Goal: Transaction & Acquisition: Purchase product/service

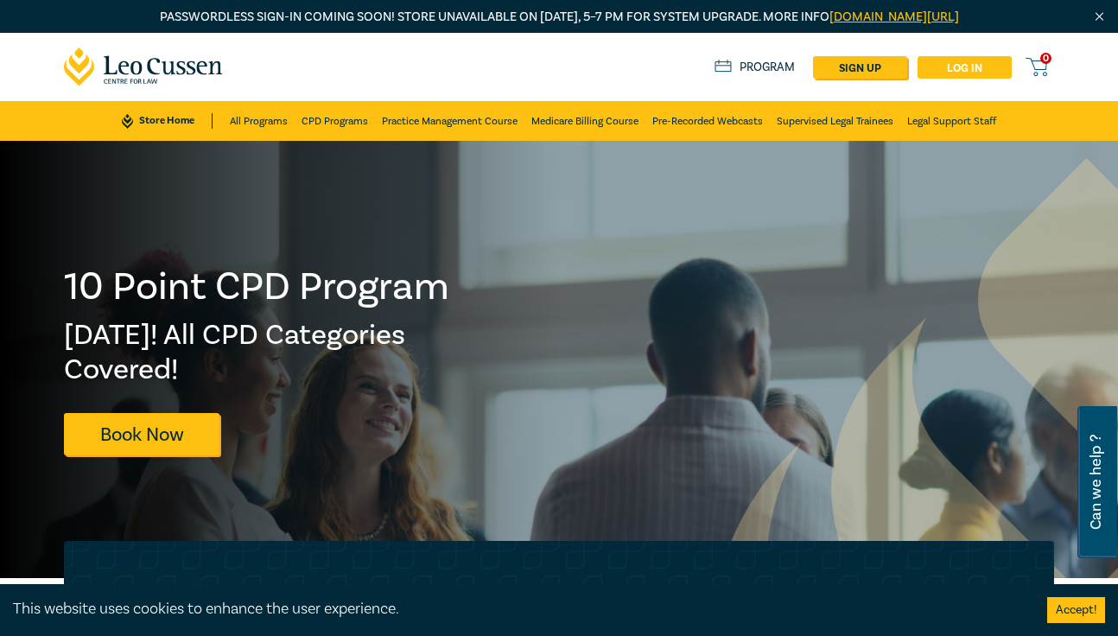
click at [952, 62] on link "Log in" at bounding box center [965, 67] width 94 height 22
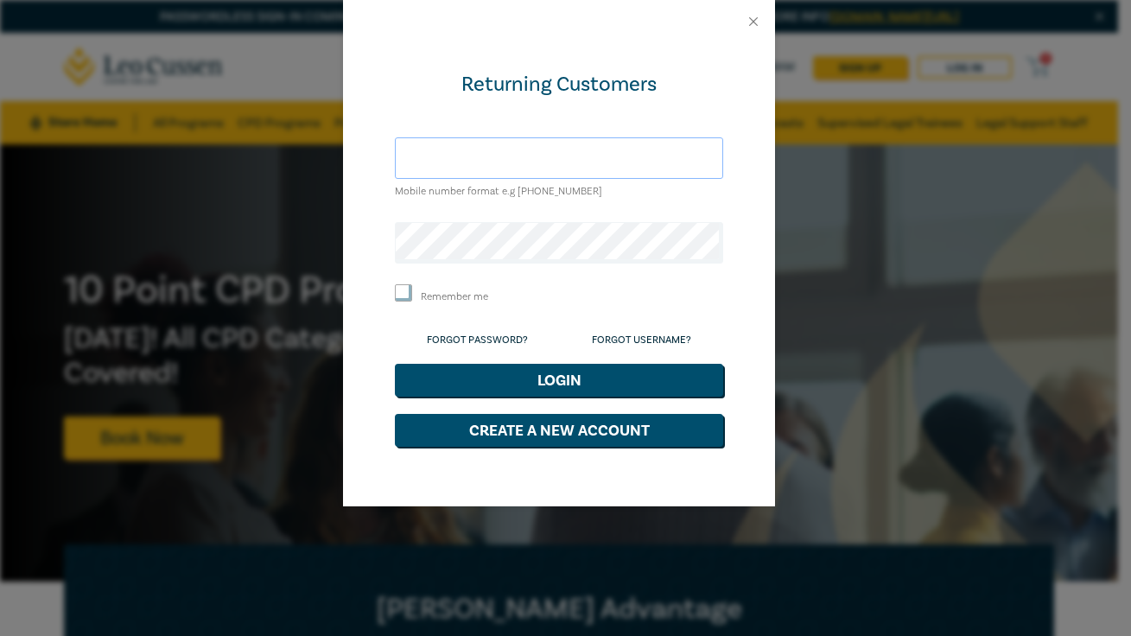
click at [575, 162] on input "text" at bounding box center [559, 157] width 328 height 41
type input "sfoong@leocussen.edu.au"
click at [432, 292] on label "Remember me" at bounding box center [454, 297] width 67 height 15
click at [412, 292] on input "Remember me" at bounding box center [403, 292] width 17 height 17
checkbox input "true"
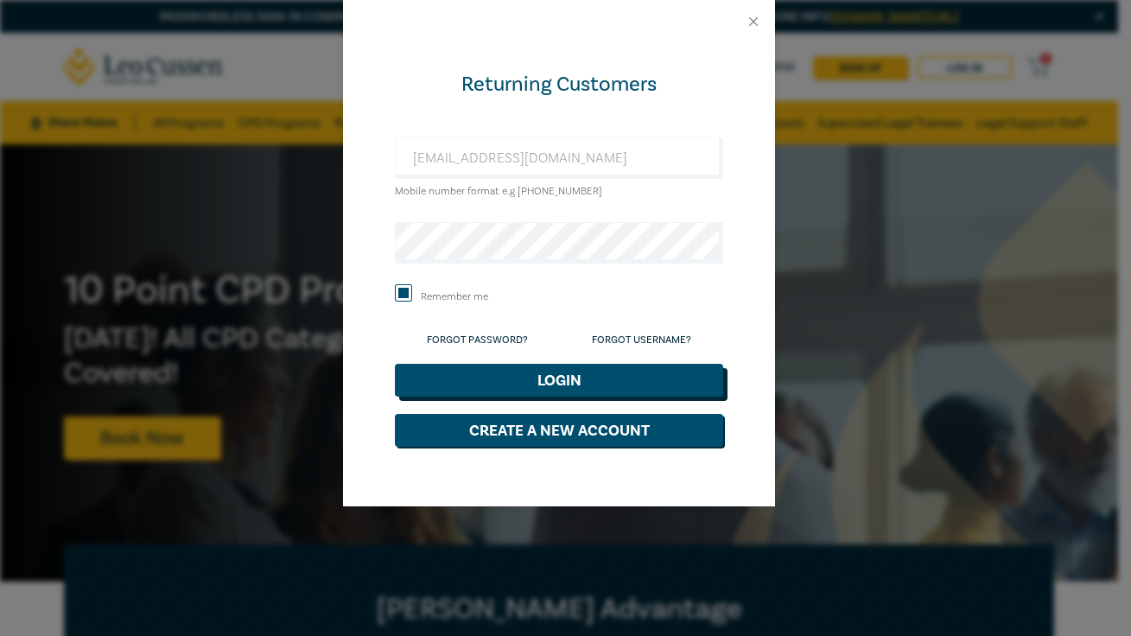
click at [531, 385] on button "Login" at bounding box center [559, 380] width 328 height 33
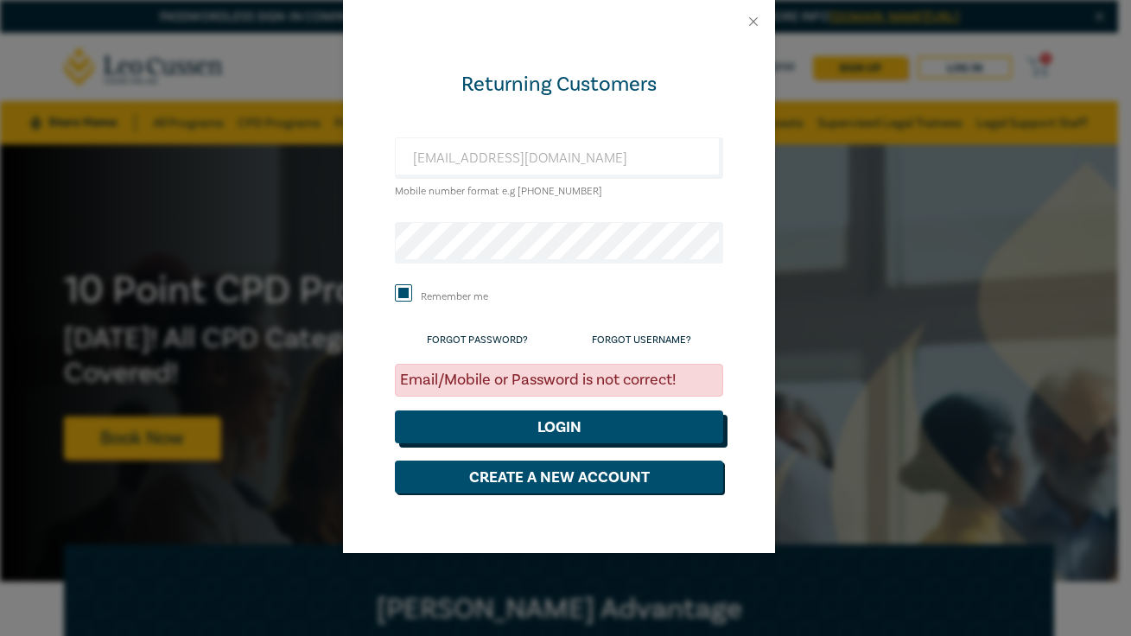
click at [594, 415] on button "Login" at bounding box center [559, 427] width 328 height 33
click at [492, 423] on button "Login" at bounding box center [559, 427] width 328 height 33
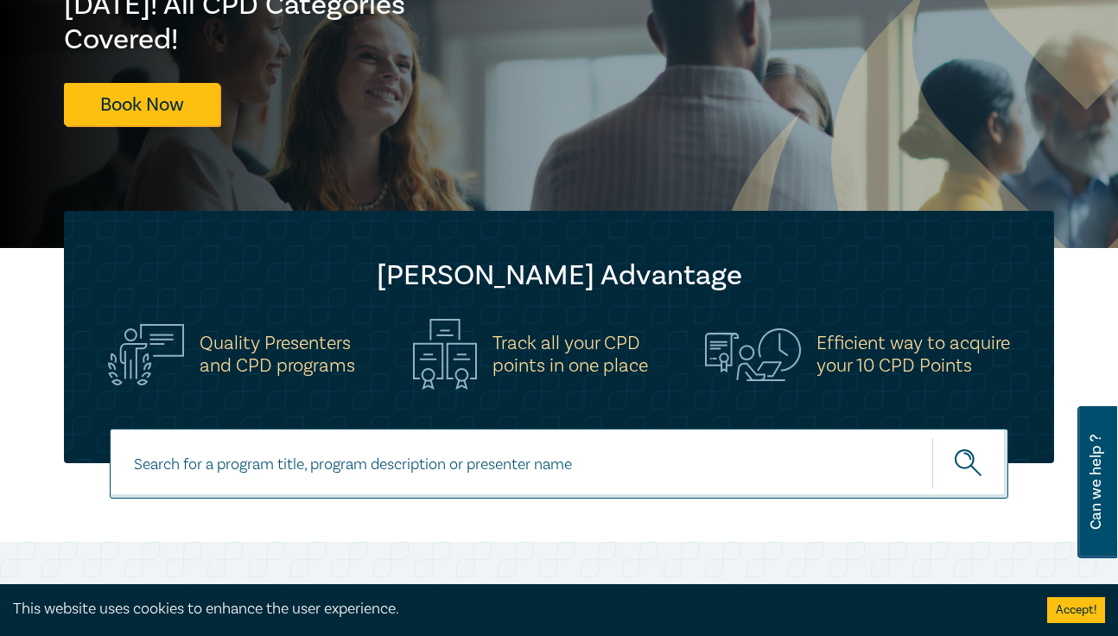
scroll to position [677, 0]
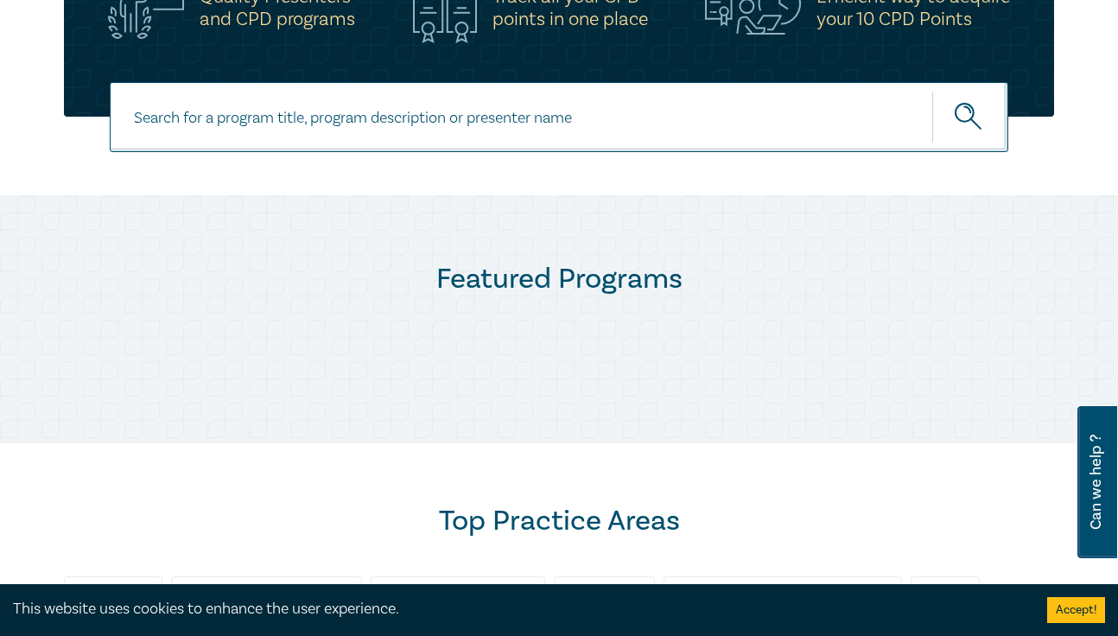
click at [504, 128] on input at bounding box center [559, 117] width 899 height 70
click at [508, 119] on input at bounding box center [559, 117] width 899 height 70
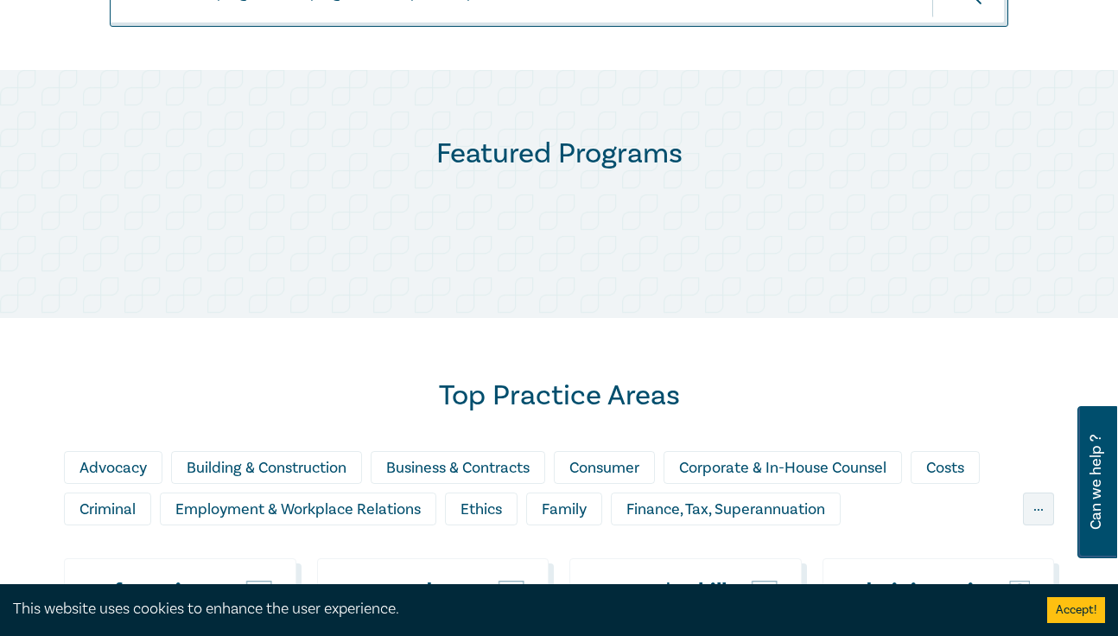
scroll to position [466, 0]
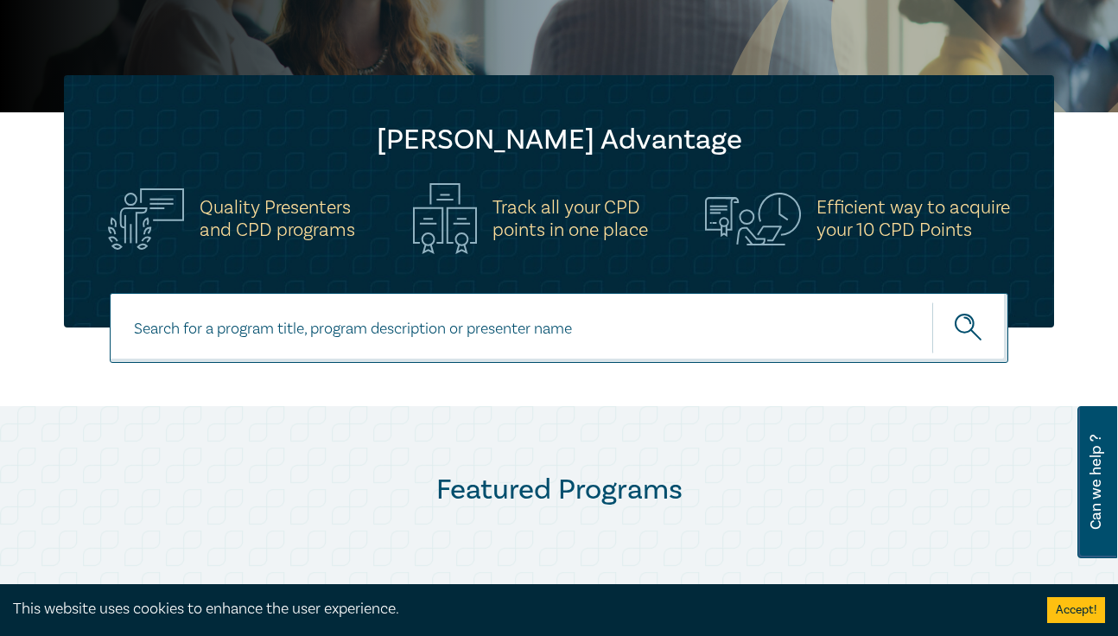
click at [379, 325] on input at bounding box center [559, 328] width 899 height 70
type input "l"
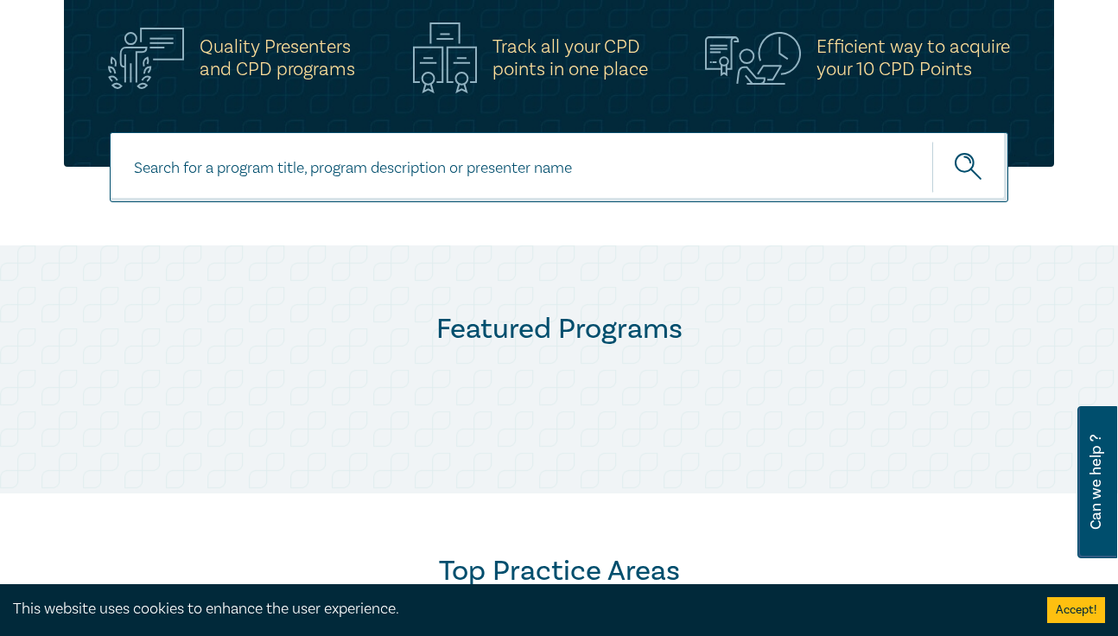
scroll to position [618, 0]
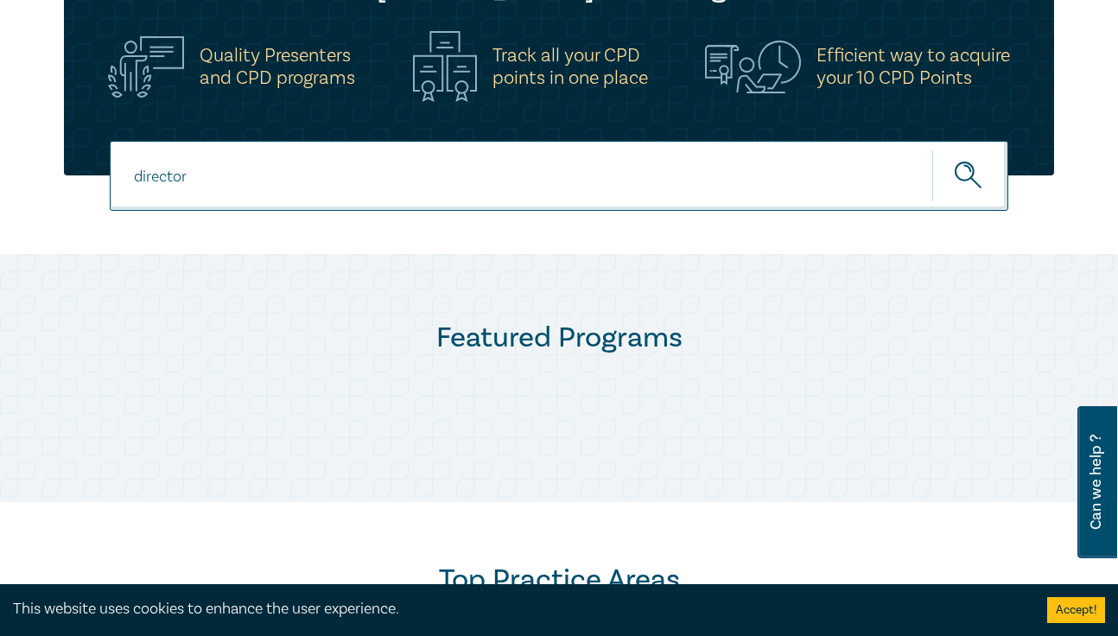
type input "director"
click at [933, 150] on button "submit" at bounding box center [971, 176] width 76 height 53
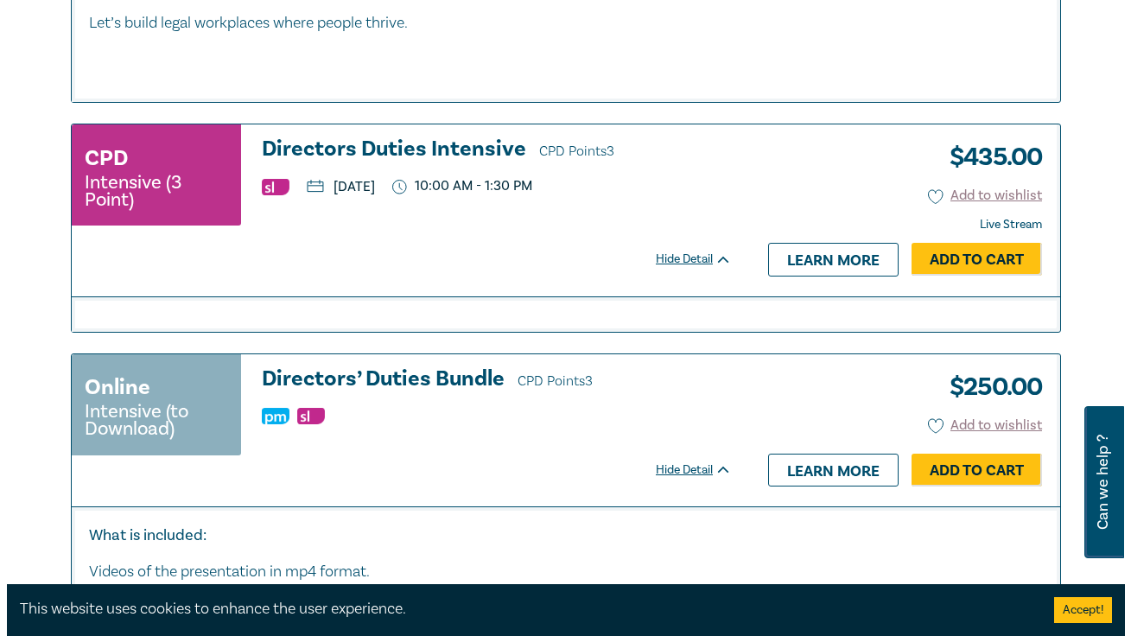
scroll to position [1470, 0]
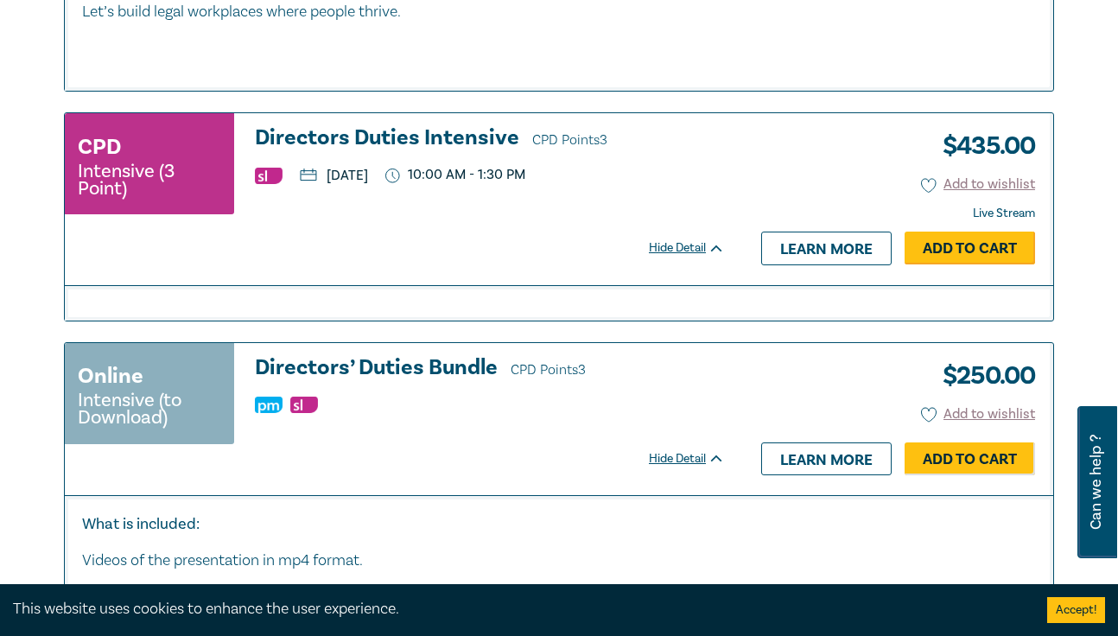
click at [959, 262] on link "Add to Cart" at bounding box center [970, 248] width 131 height 33
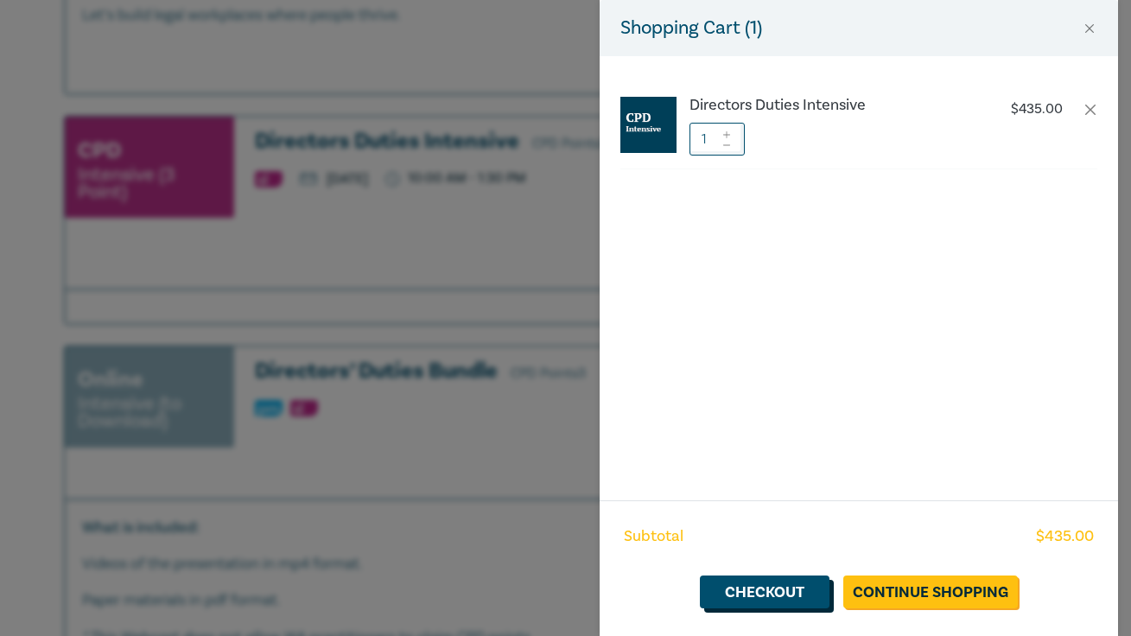
click at [783, 596] on link "Checkout" at bounding box center [765, 592] width 130 height 33
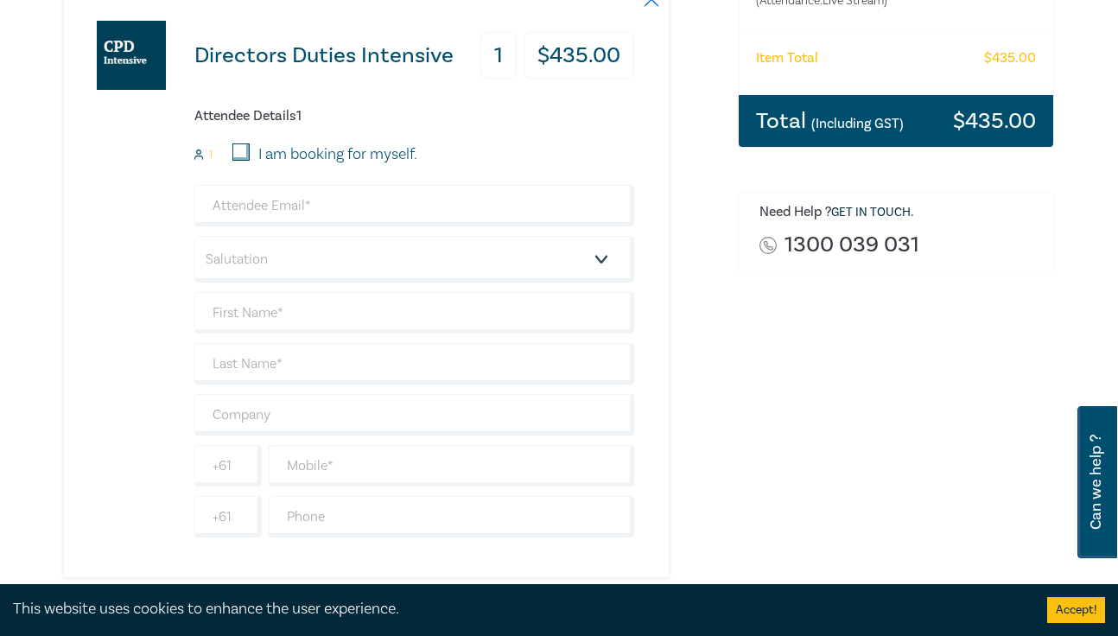
scroll to position [354, 0]
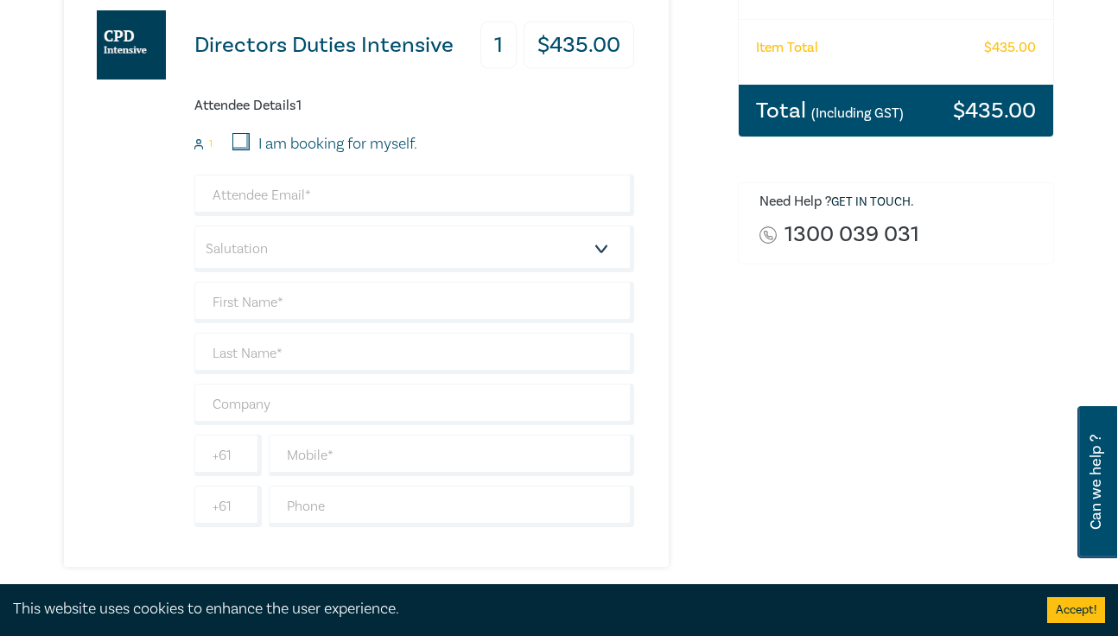
click at [241, 150] on input "I am booking for myself." at bounding box center [241, 141] width 17 height 17
checkbox input "true"
type input "sfoong@leocussen.edu.au"
type input "[PERSON_NAME]"
type input "Foong"
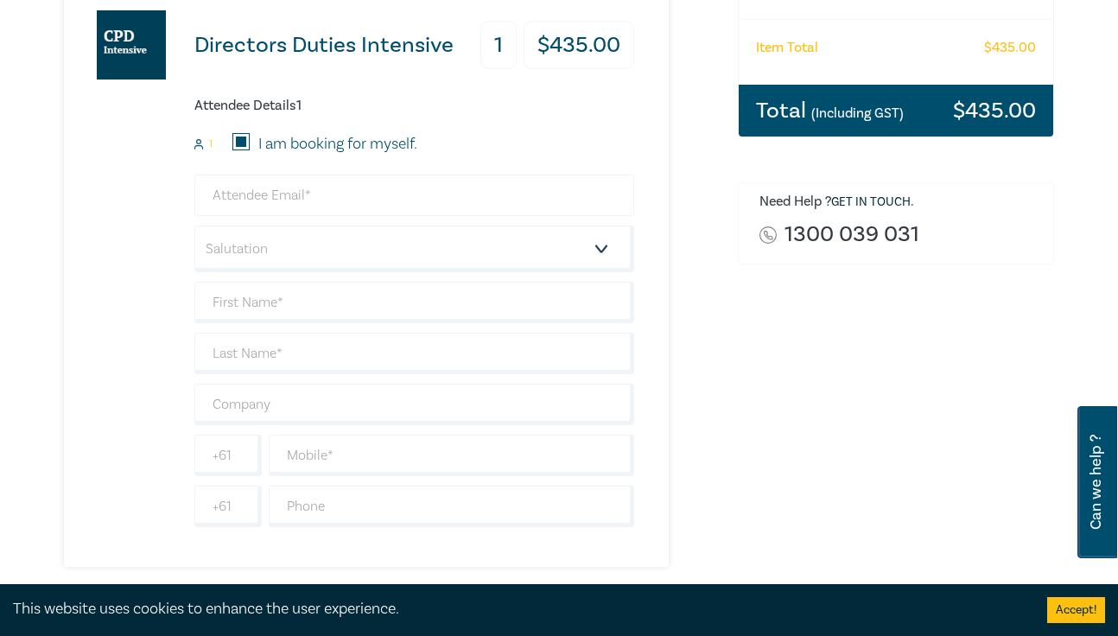
type input "Leo Cussen"
type input "403385632"
click at [420, 245] on select "Salutation Mr. Mrs. Ms. Miss Dr. Prof. Other" at bounding box center [414, 249] width 440 height 47
select select "Ms."
click at [194, 228] on select "Salutation Mr. Mrs. Ms. Miss Dr. Prof. Other" at bounding box center [414, 249] width 440 height 47
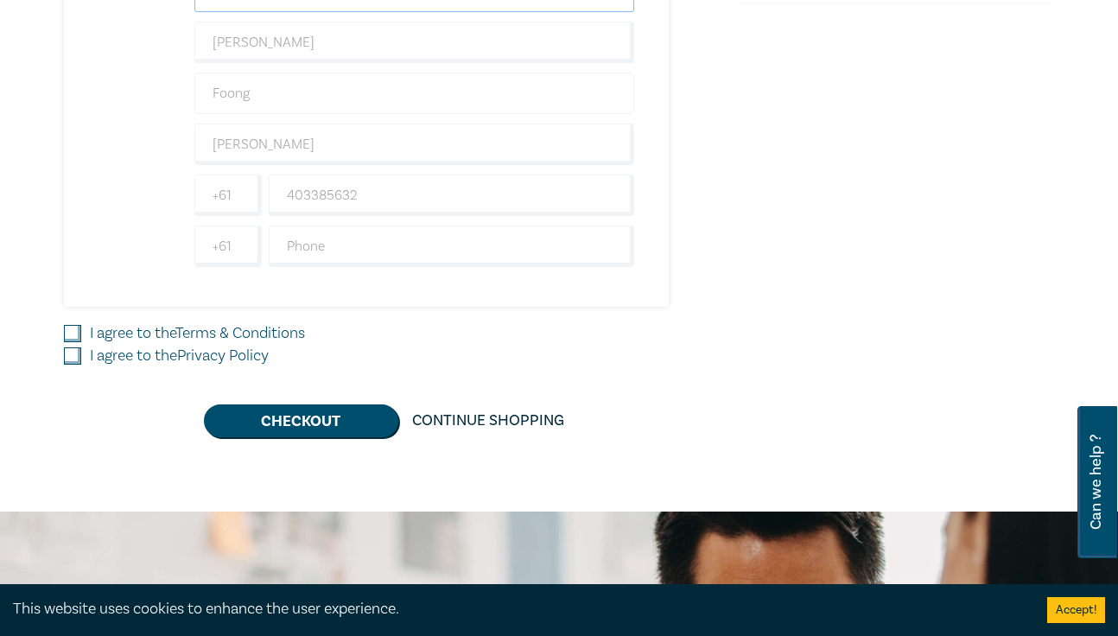
scroll to position [580, 0]
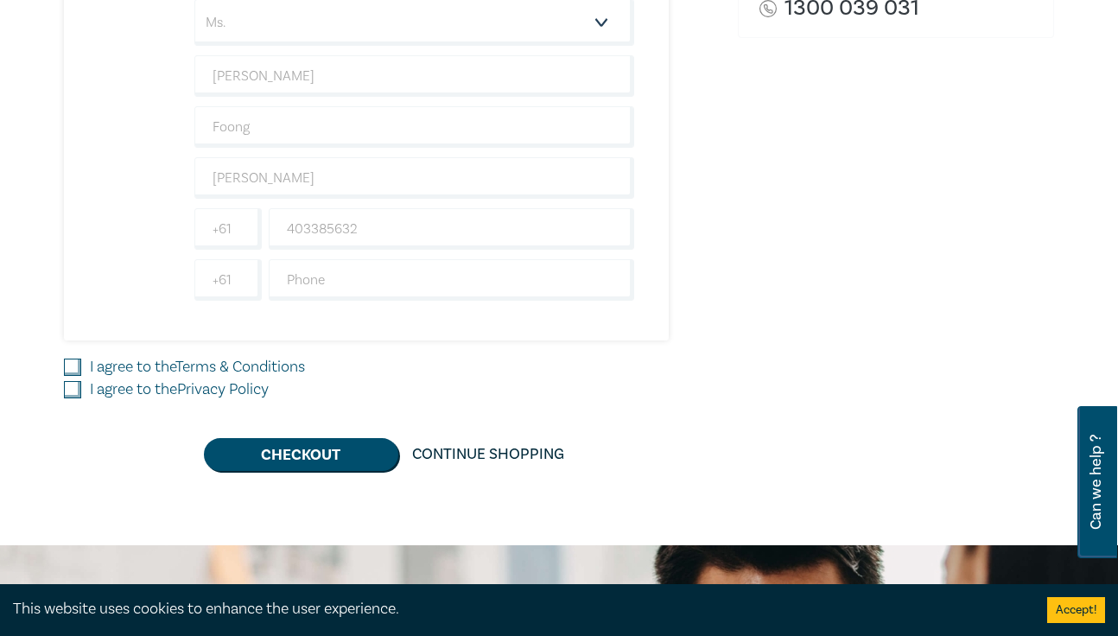
click at [111, 379] on label "I agree to the Terms & Conditions" at bounding box center [197, 367] width 215 height 22
click at [81, 376] on input "I agree to the Terms & Conditions" at bounding box center [72, 367] width 17 height 17
checkbox input "true"
click at [105, 396] on label "I agree to the Privacy Policy" at bounding box center [179, 390] width 179 height 22
click at [81, 396] on input "I agree to the Privacy Policy" at bounding box center [72, 389] width 17 height 17
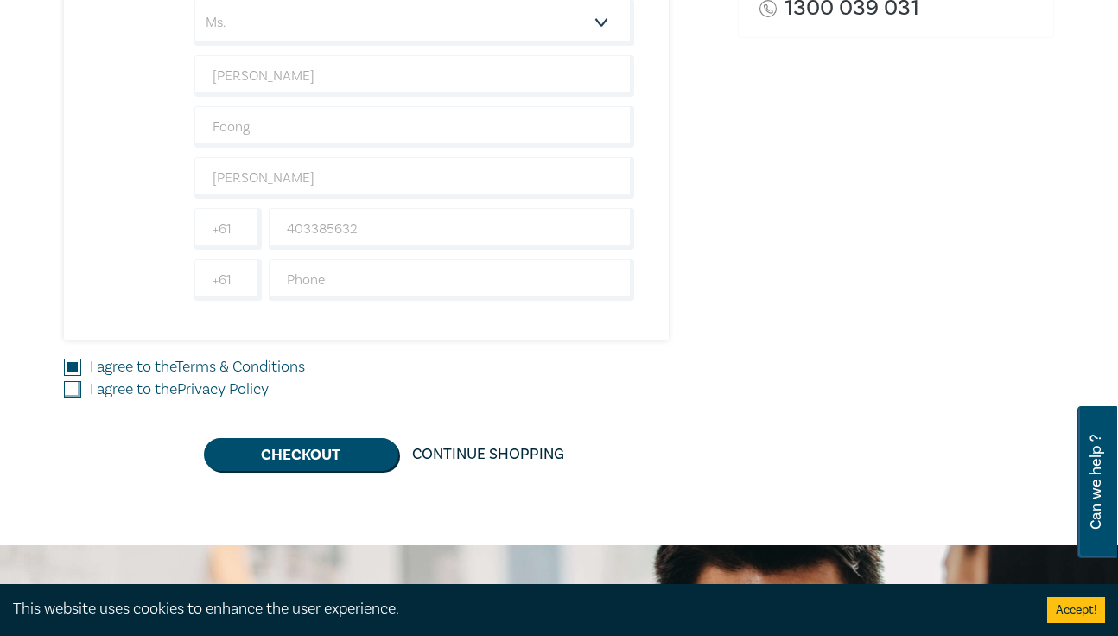
checkbox input "true"
click at [327, 457] on button "Checkout" at bounding box center [301, 454] width 194 height 33
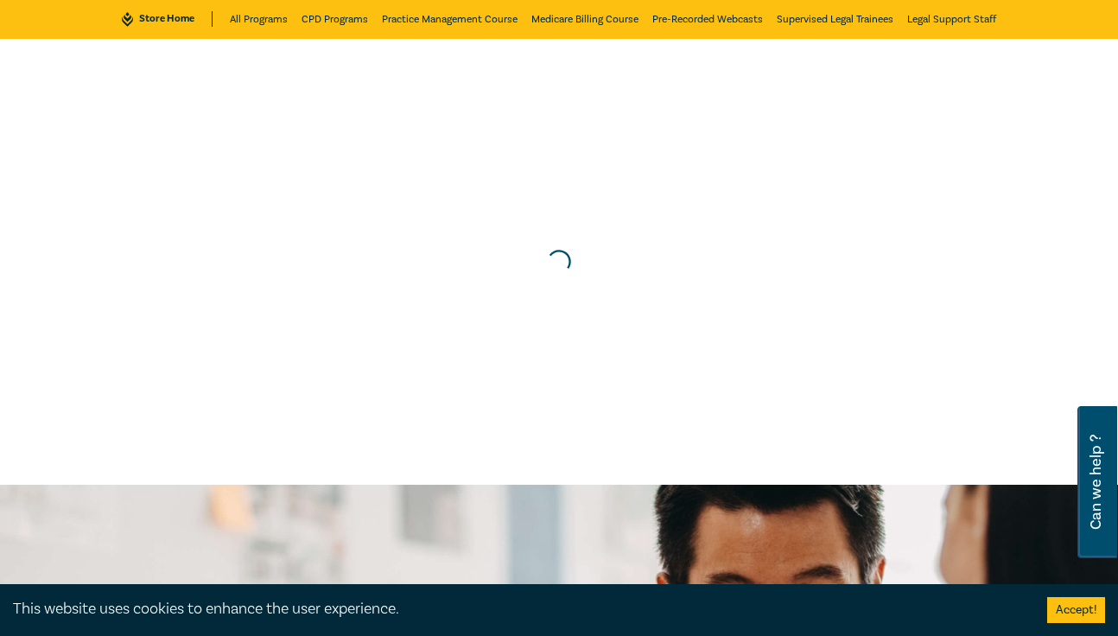
scroll to position [0, 0]
